Goal: Task Accomplishment & Management: Manage account settings

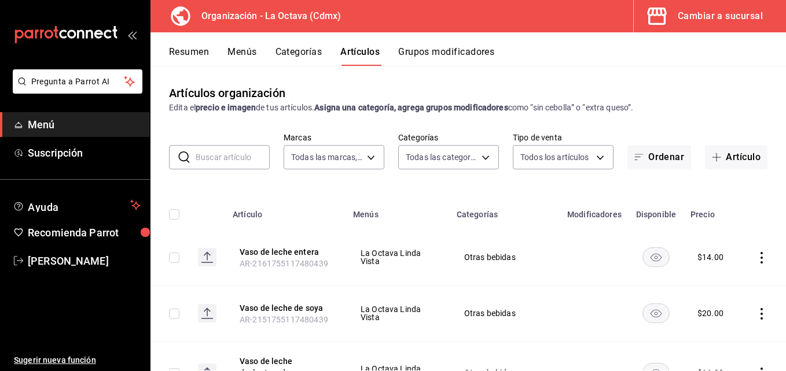
click at [693, 24] on button "Cambiar a sucursal" at bounding box center [705, 16] width 143 height 32
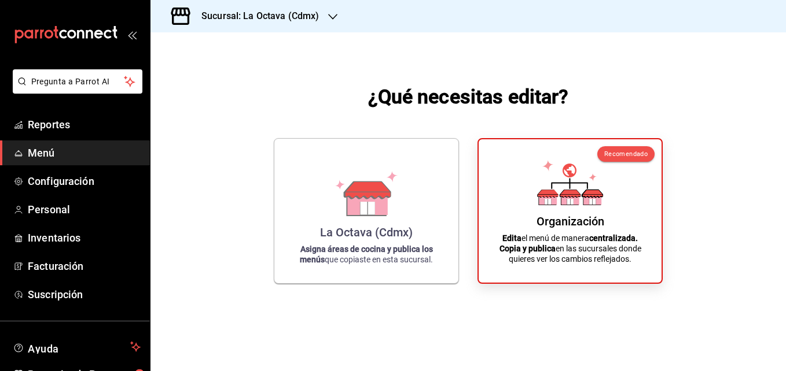
click at [259, 14] on h3 "Sucursal: La Octava (Cdmx)" at bounding box center [255, 16] width 127 height 14
click at [223, 46] on span "La Octava (Cdmx)" at bounding box center [193, 50] width 67 height 12
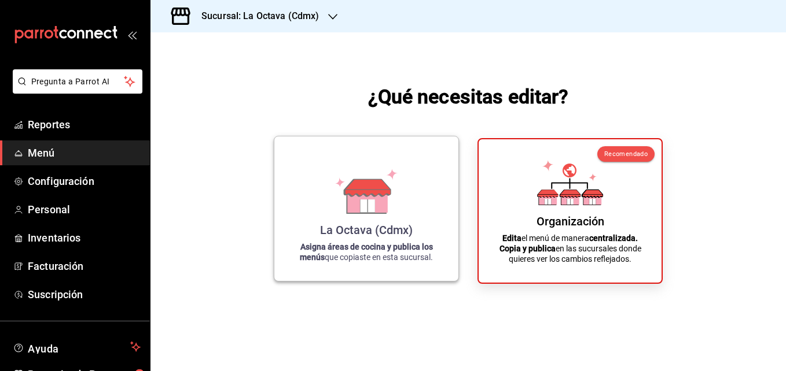
click at [427, 224] on div "La Octava (Cdmx) Asigna áreas de cocina y publica los menús que copiaste en est…" at bounding box center [366, 209] width 156 height 126
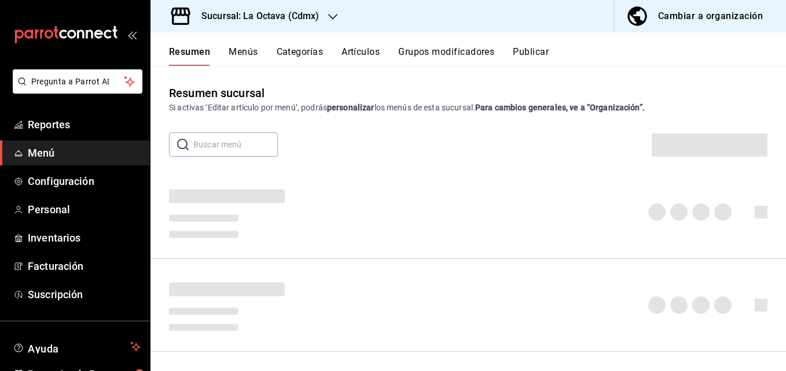
click at [321, 21] on div "Sucursal: La Octava (Cdmx)" at bounding box center [251, 16] width 182 height 32
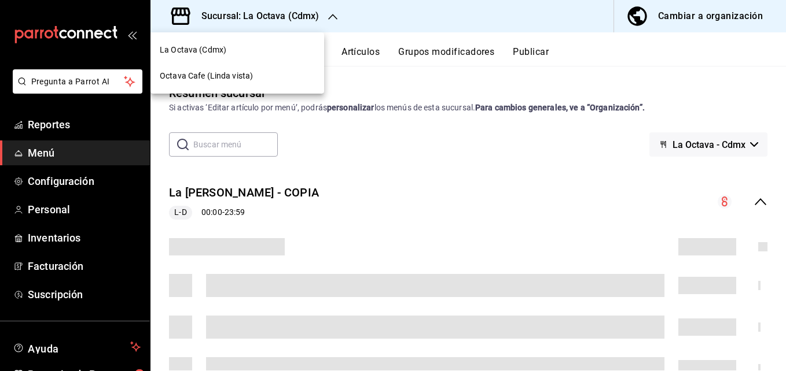
click at [252, 78] on div "Octava Cafe (Linda vista)" at bounding box center [237, 76] width 155 height 12
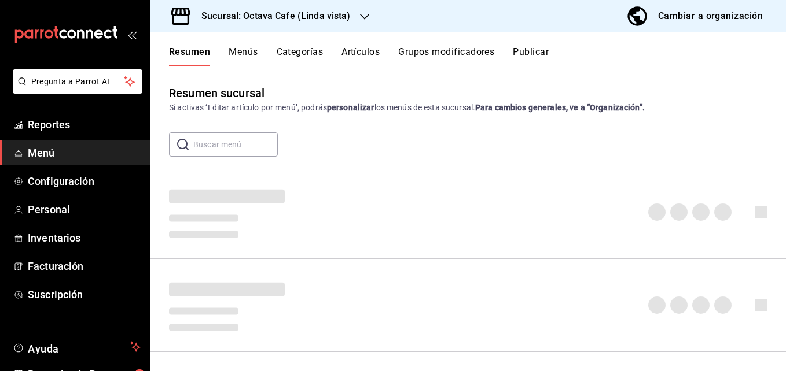
click at [483, 52] on button "Grupos modificadores" at bounding box center [446, 56] width 96 height 20
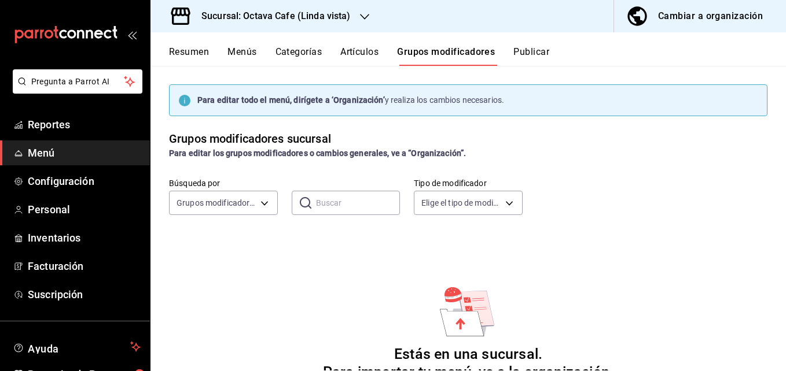
click at [309, 19] on h3 "Sucursal: Octava Cafe (Linda vista)" at bounding box center [271, 16] width 159 height 14
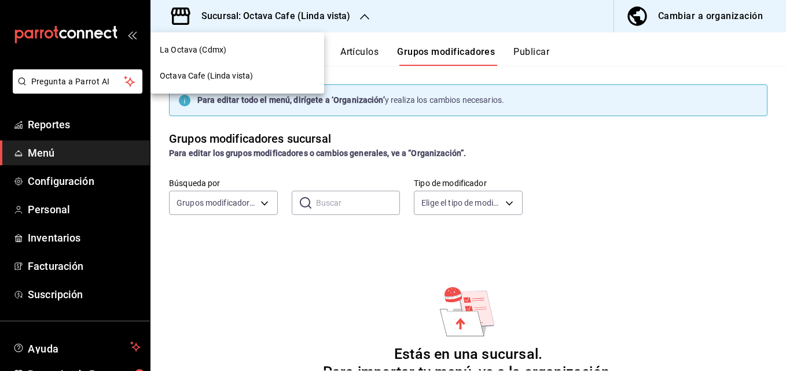
click at [305, 46] on div "La Octava (Cdmx)" at bounding box center [237, 50] width 155 height 12
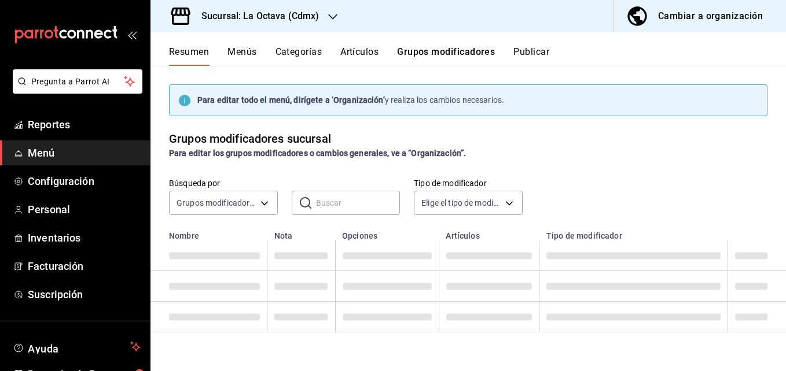
click at [450, 51] on button "Grupos modificadores" at bounding box center [446, 56] width 98 height 20
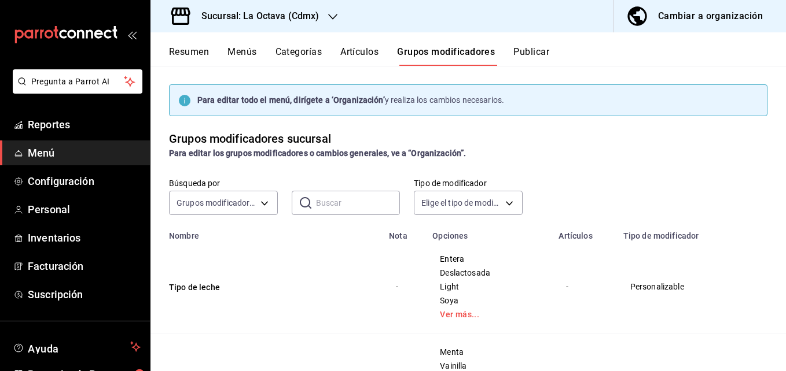
click at [695, 12] on div "Cambiar a organización" at bounding box center [710, 16] width 105 height 16
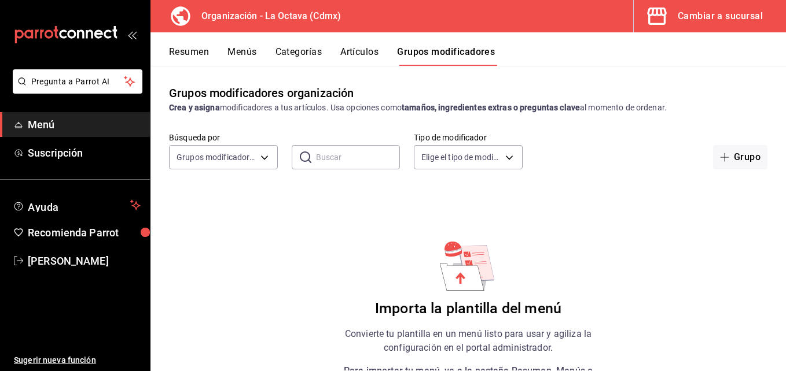
click at [201, 50] on button "Resumen" at bounding box center [189, 56] width 40 height 20
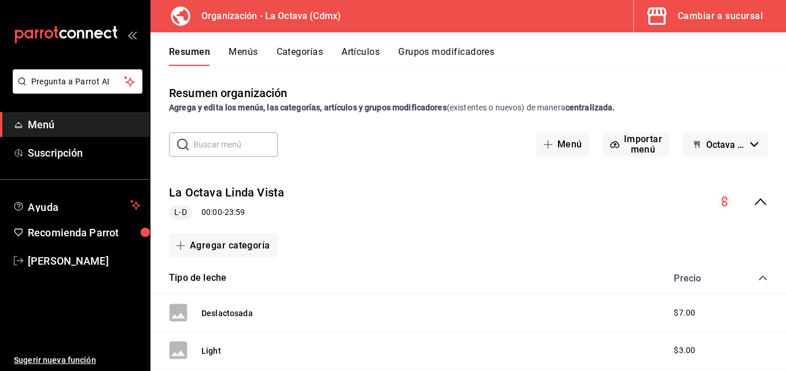
click at [249, 43] on div "Resumen Menús Categorías Artículos Grupos modificadores" at bounding box center [467, 49] width 635 height 34
click at [248, 53] on button "Menús" at bounding box center [243, 56] width 29 height 20
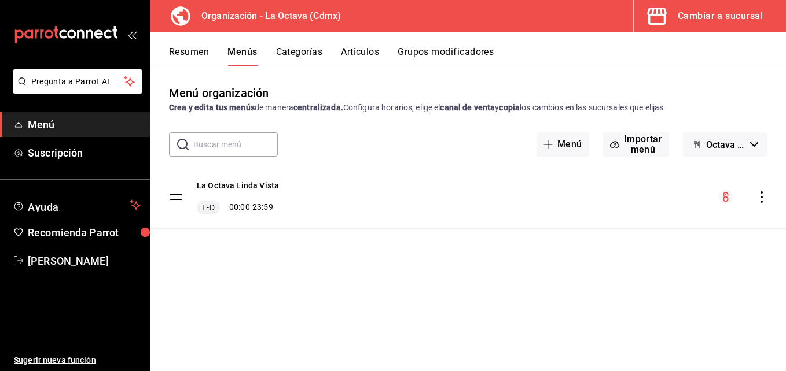
click at [302, 54] on button "Categorías" at bounding box center [299, 56] width 47 height 20
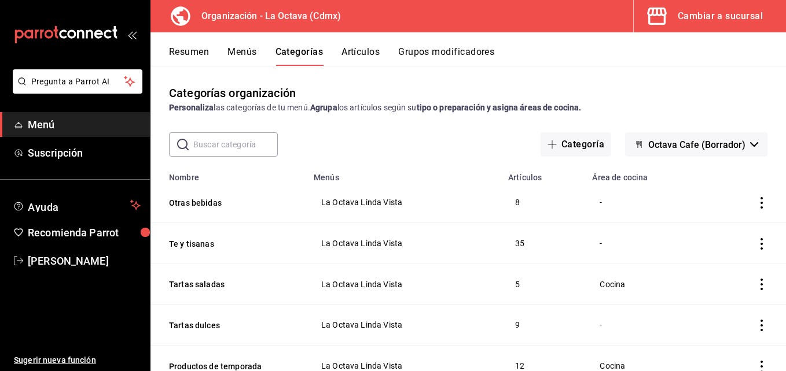
click at [192, 51] on button "Resumen" at bounding box center [189, 56] width 40 height 20
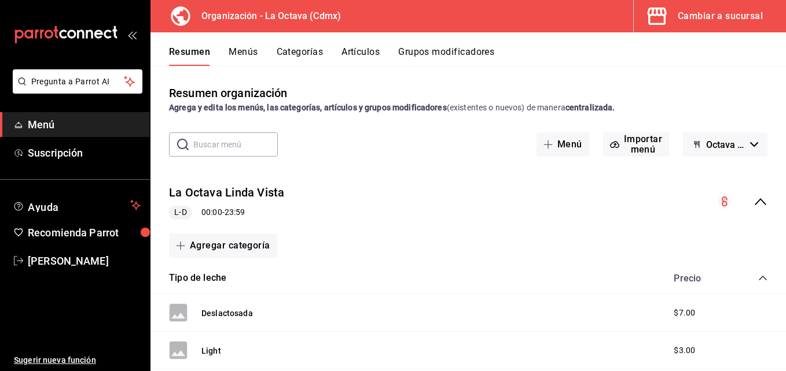
click at [753, 202] on icon "collapse-menu-row" at bounding box center [760, 202] width 14 height 14
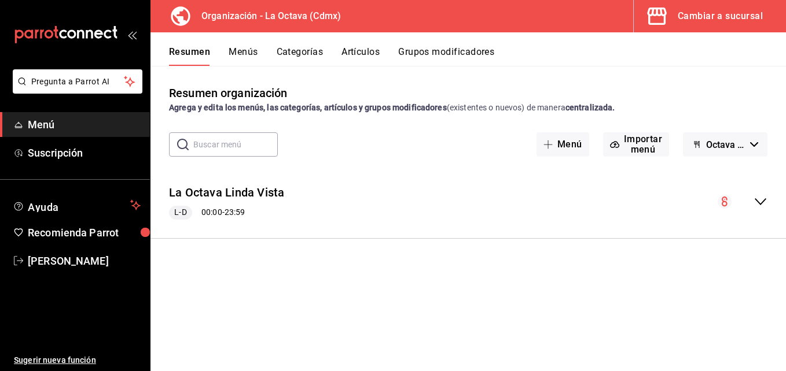
click at [753, 202] on icon "collapse-menu-row" at bounding box center [760, 202] width 14 height 14
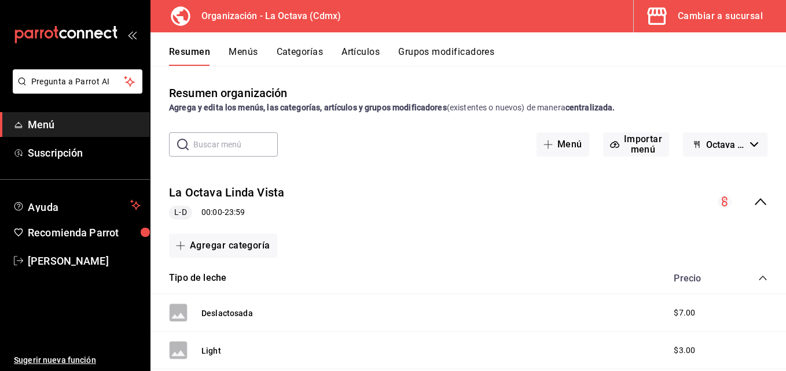
click at [717, 199] on circle "collapse-menu-row" at bounding box center [724, 202] width 14 height 14
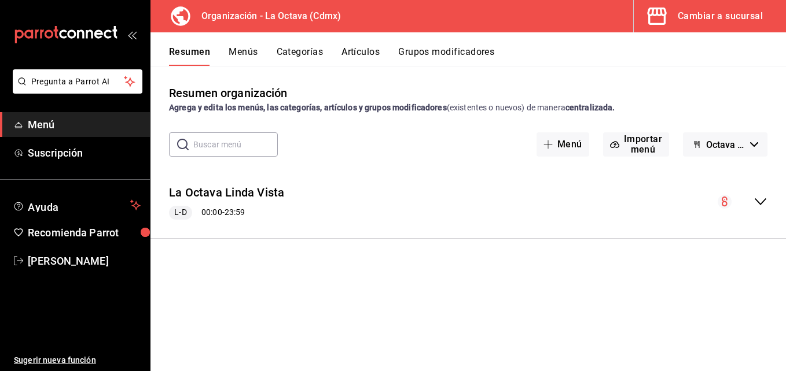
click at [759, 202] on icon "collapse-menu-row" at bounding box center [760, 202] width 14 height 14
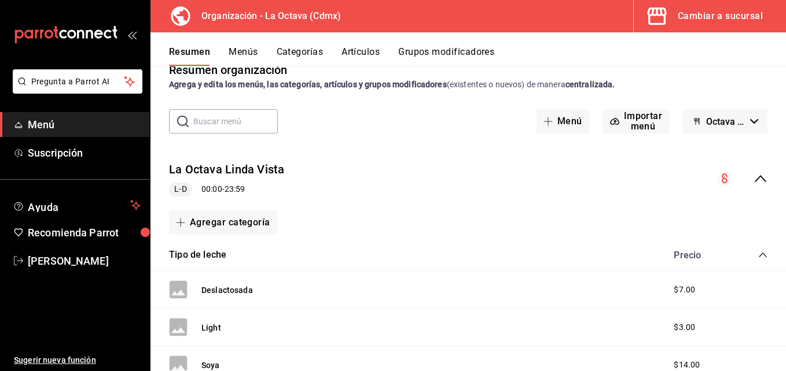
scroll to position [17, 0]
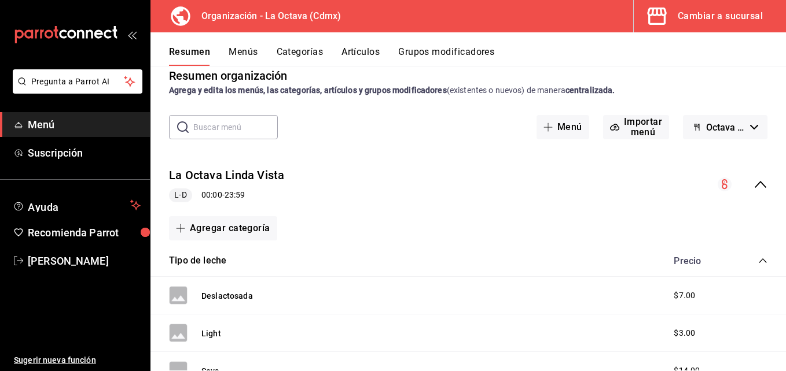
click at [753, 185] on icon "collapse-menu-row" at bounding box center [760, 185] width 14 height 14
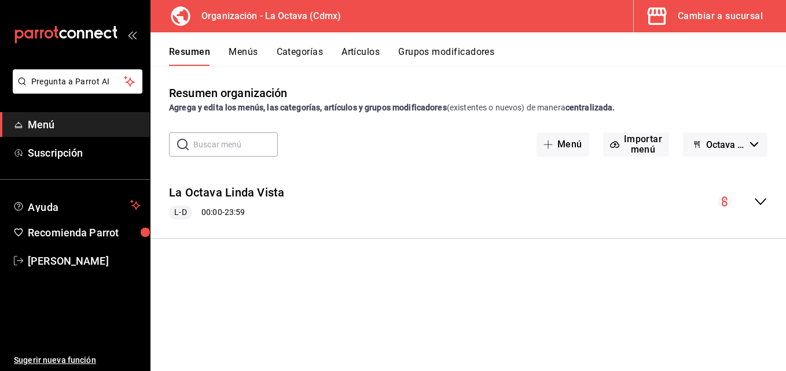
scroll to position [0, 0]
click at [728, 202] on circle "collapse-menu-row" at bounding box center [724, 202] width 14 height 14
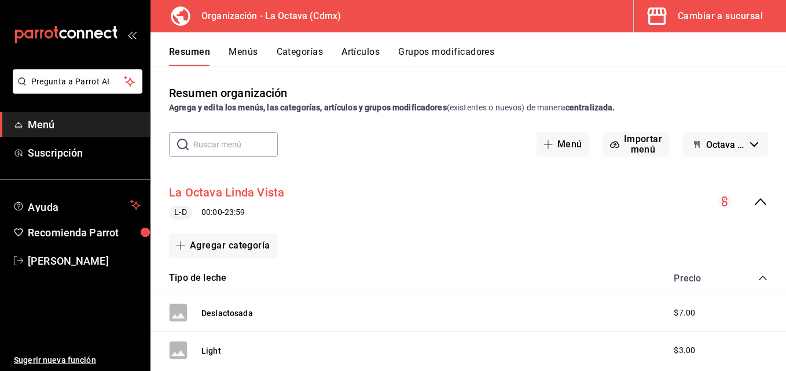
click at [263, 190] on button "La Octava Linda Vista" at bounding box center [227, 193] width 116 height 17
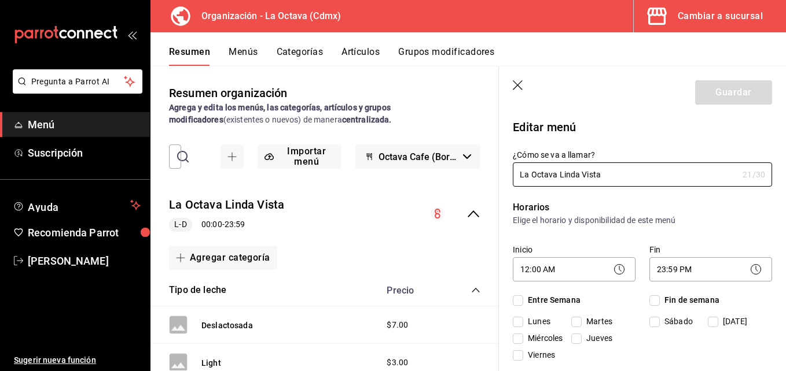
checkbox input "true"
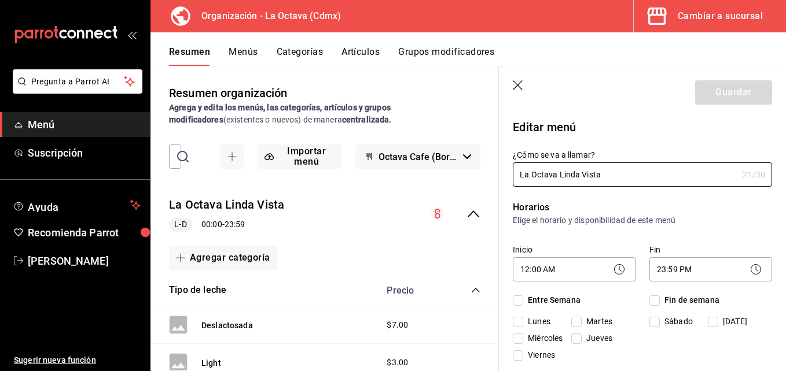
checkbox input "true"
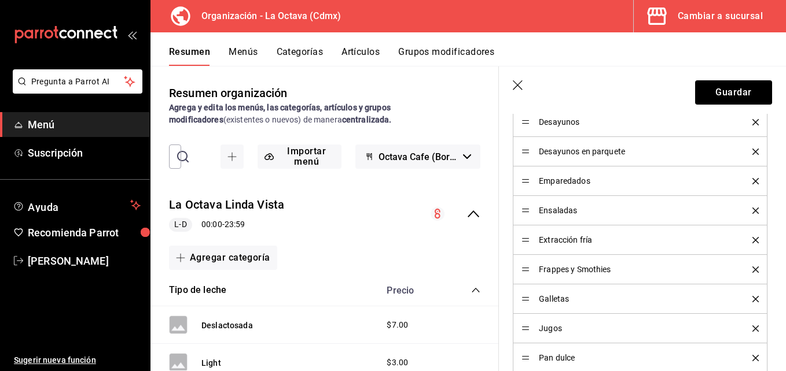
scroll to position [623, 0]
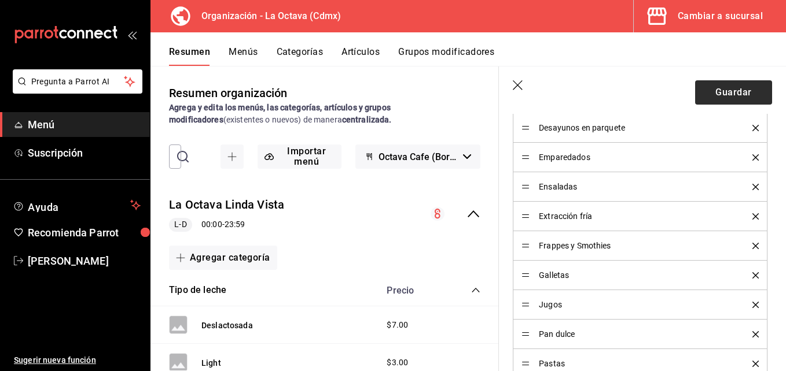
type input "La Octava"
click at [734, 96] on button "Guardar" at bounding box center [733, 92] width 77 height 24
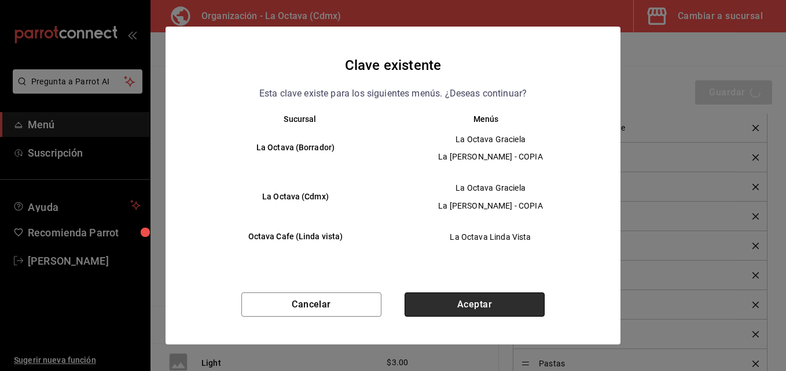
click at [506, 303] on button "Aceptar" at bounding box center [474, 305] width 140 height 24
